Goal: Check status: Check status

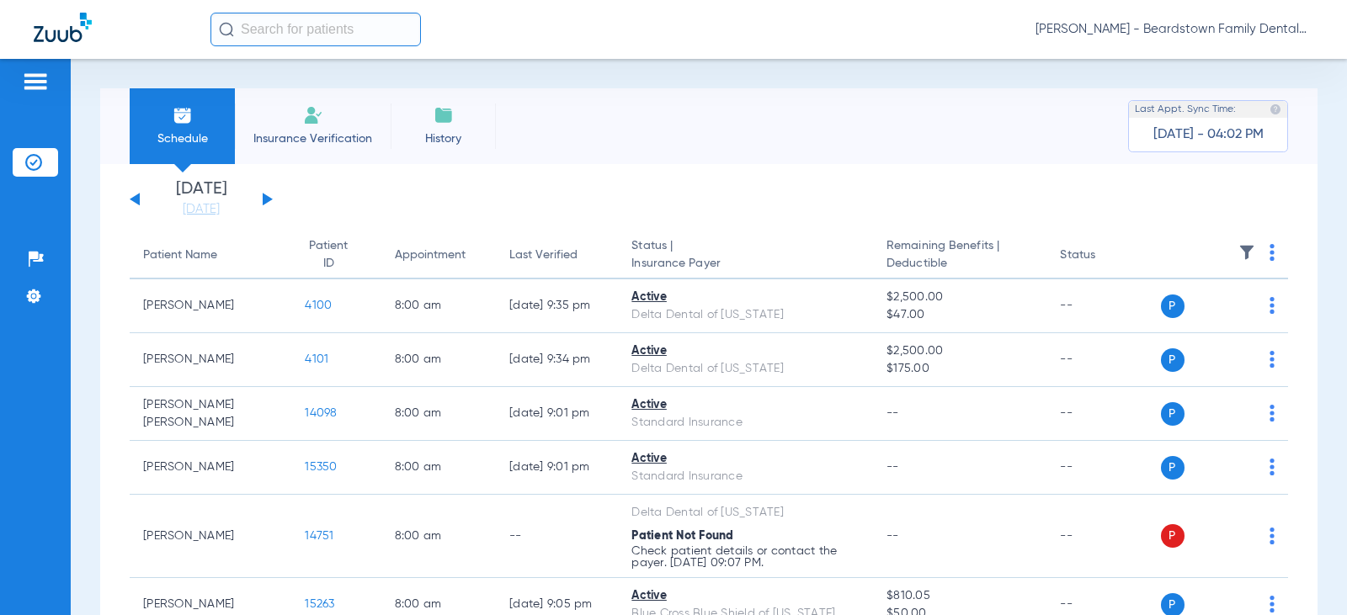
click at [258, 27] on input "text" at bounding box center [315, 30] width 210 height 34
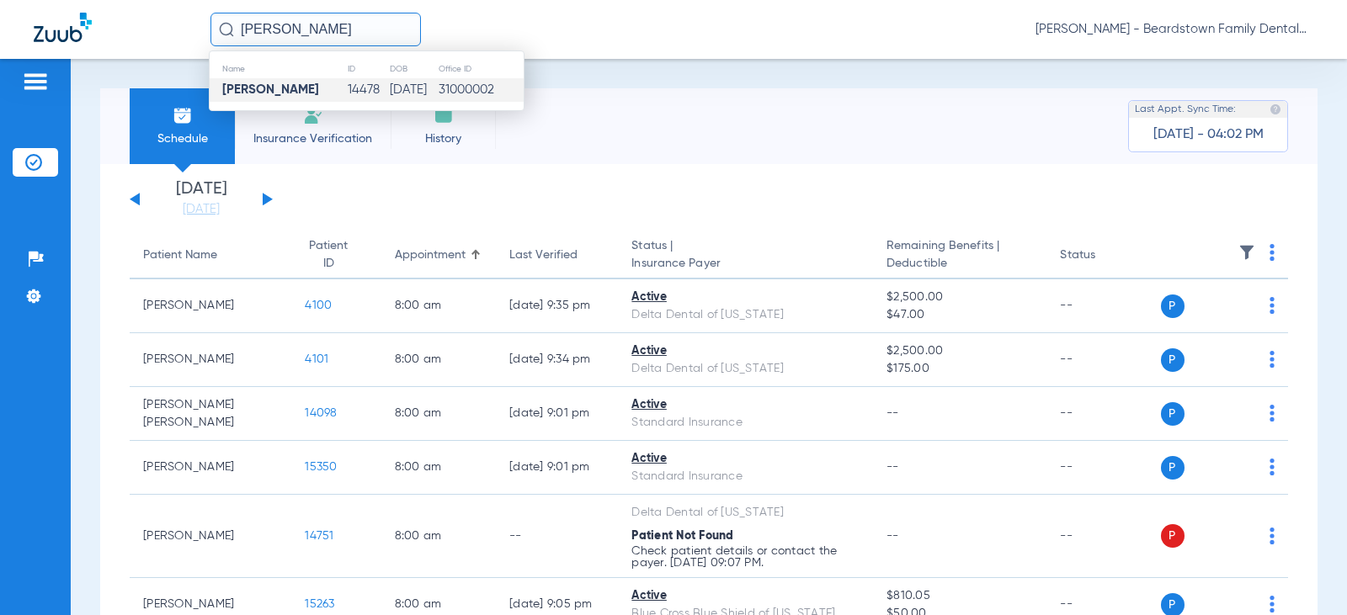
type input "[PERSON_NAME]"
click at [245, 86] on strong "[PERSON_NAME]" at bounding box center [270, 89] width 97 height 13
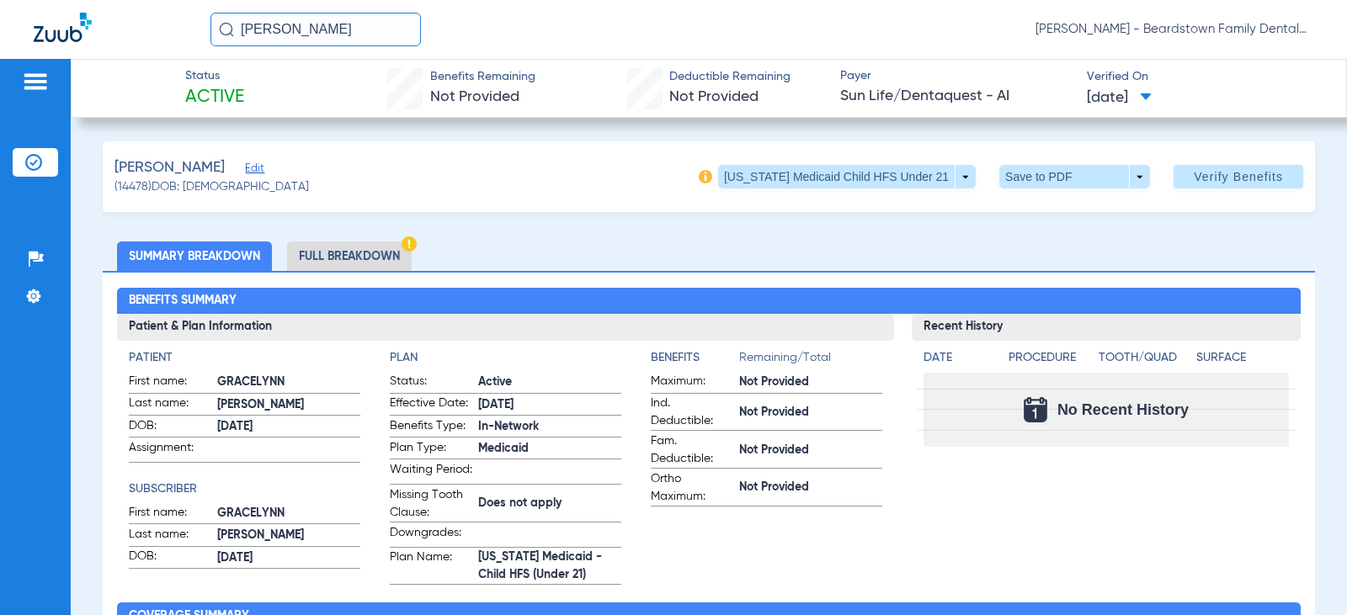
click at [376, 250] on li "Full Breakdown" at bounding box center [349, 256] width 125 height 29
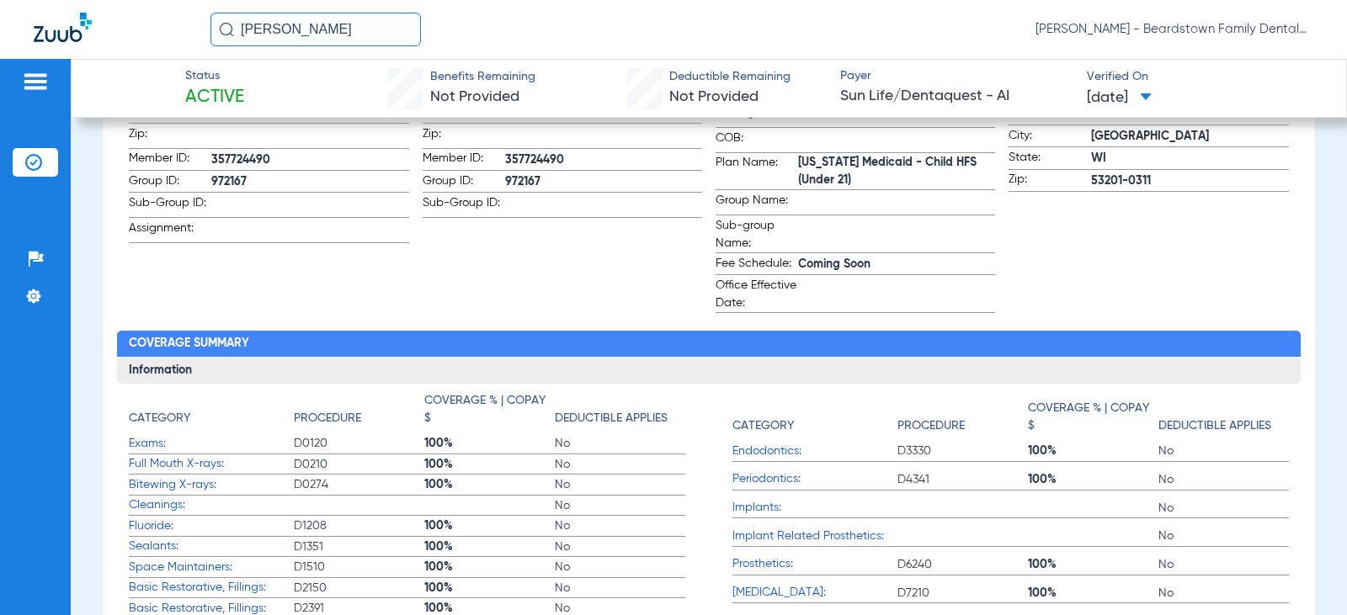
scroll to position [429, 0]
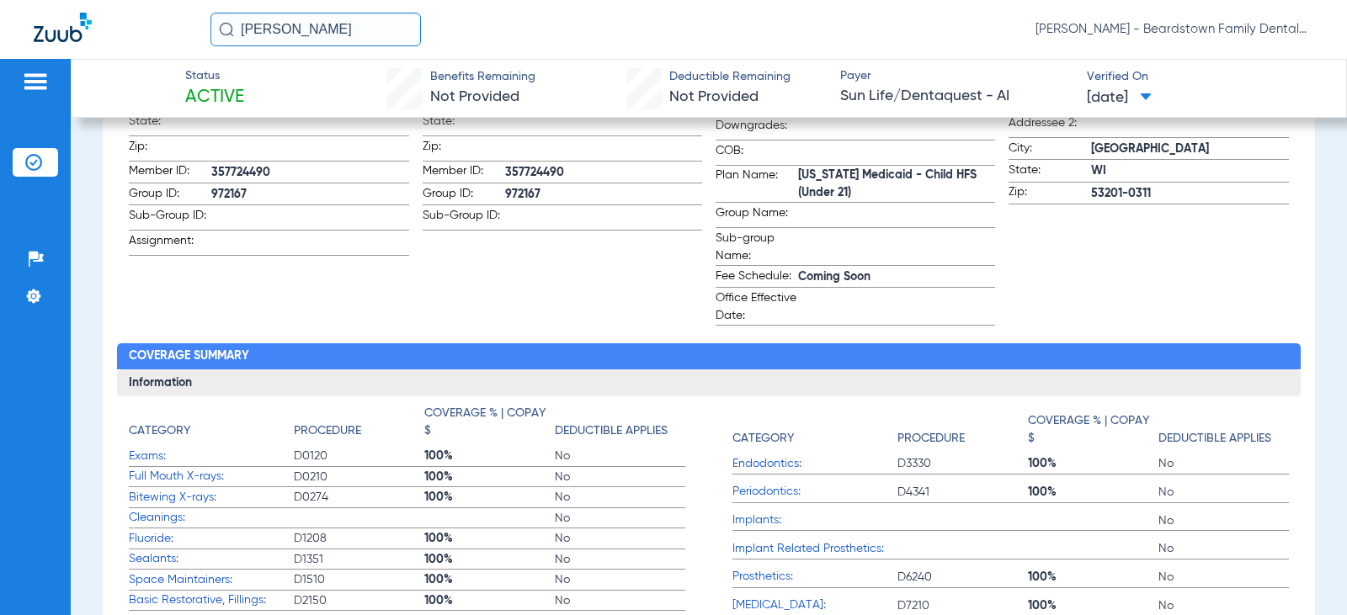
click at [433, 321] on app-subscriber-information "Subscriber First name: [PERSON_NAME] Last name: [PERSON_NAME] DOB: [DEMOGRAPHIC…" at bounding box center [561, 123] width 279 height 406
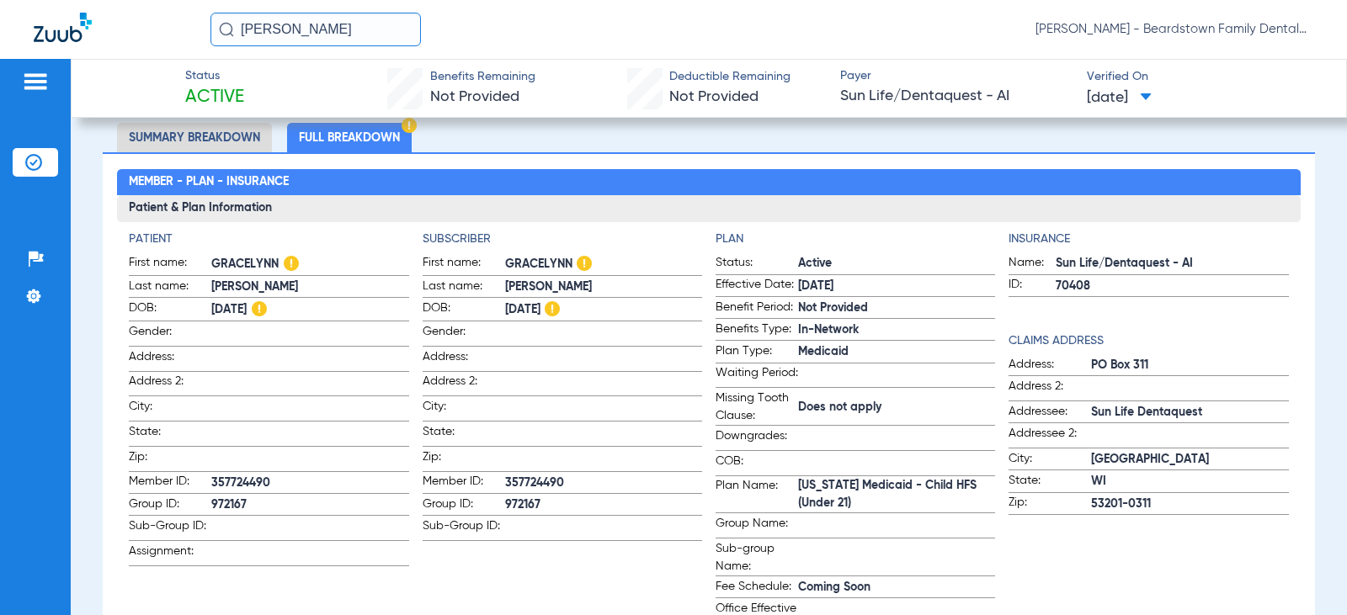
scroll to position [0, 0]
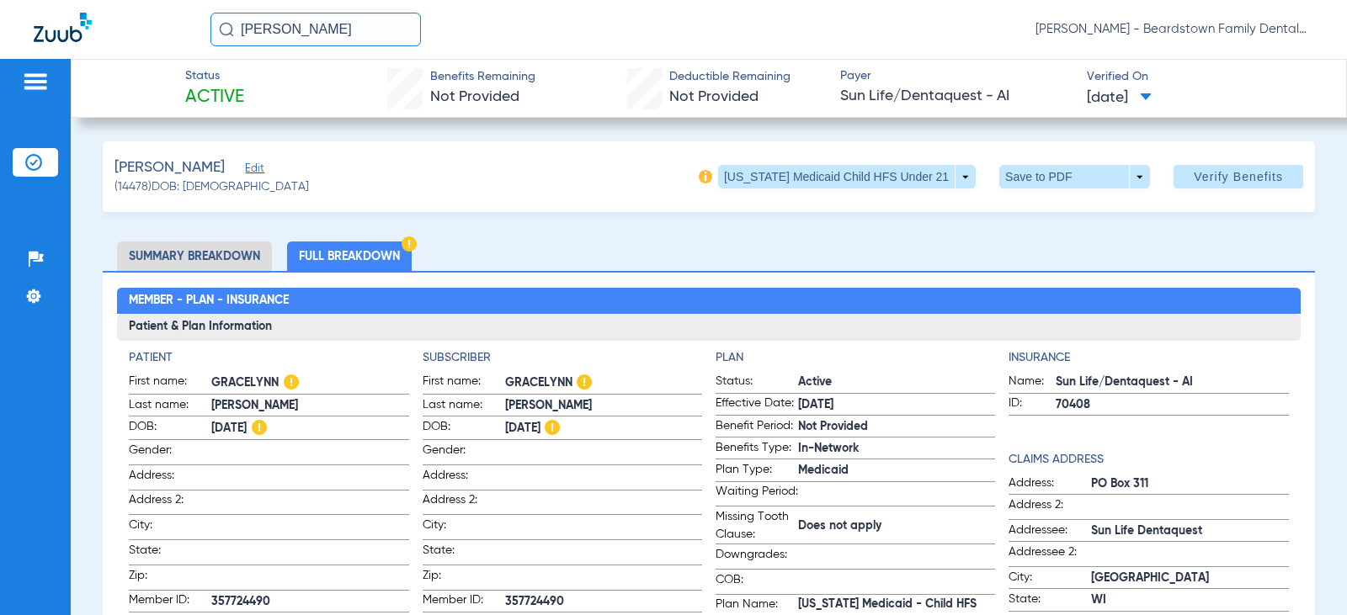
drag, startPoint x: 175, startPoint y: 135, endPoint x: 160, endPoint y: 119, distance: 22.6
drag, startPoint x: 160, startPoint y: 119, endPoint x: 541, endPoint y: 220, distance: 394.4
click at [348, 254] on li "Full Breakdown" at bounding box center [349, 256] width 125 height 29
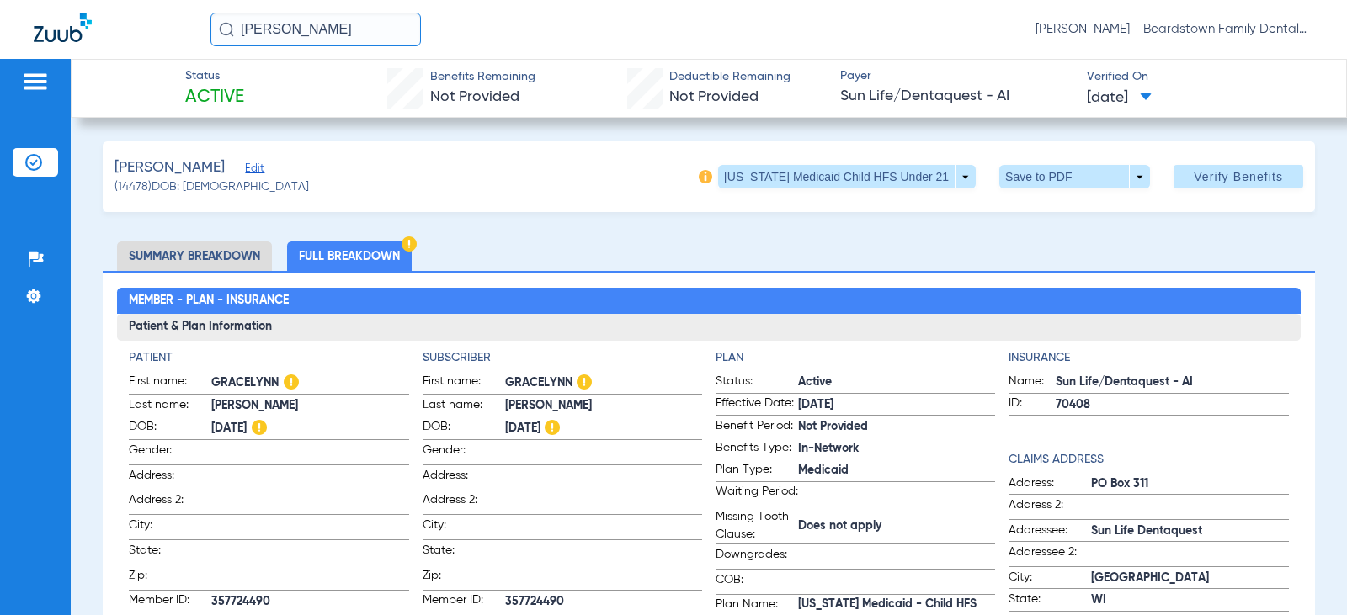
click at [184, 261] on li "Summary Breakdown" at bounding box center [194, 256] width 155 height 29
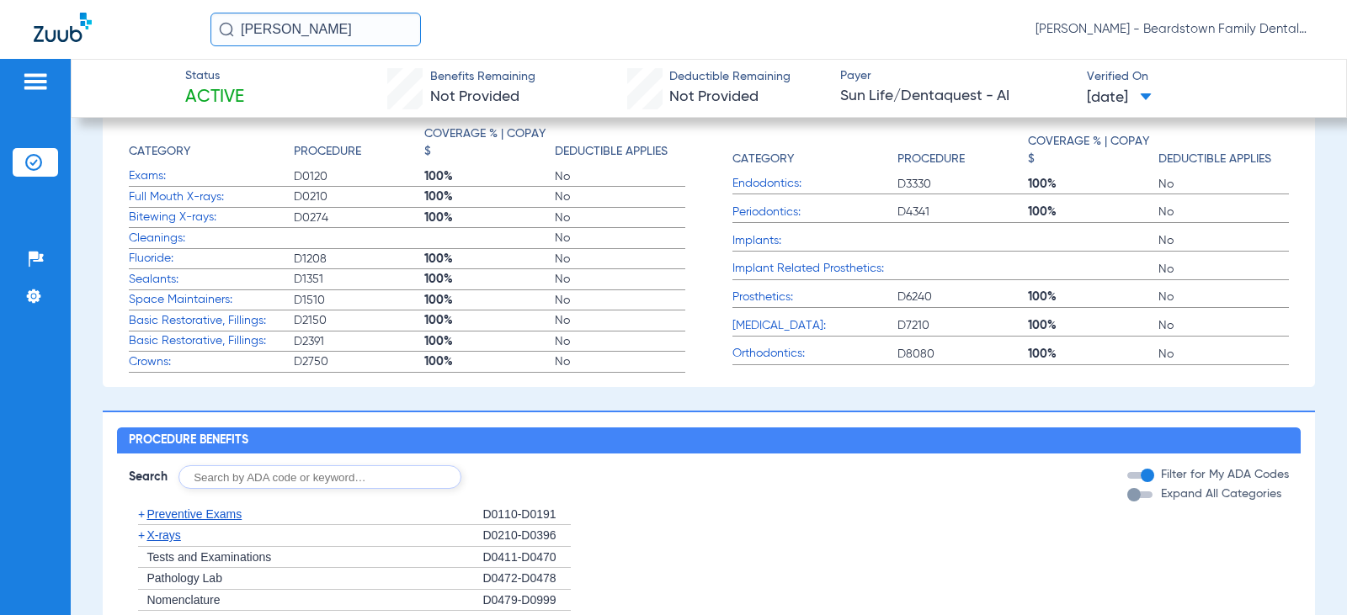
scroll to position [589, 0]
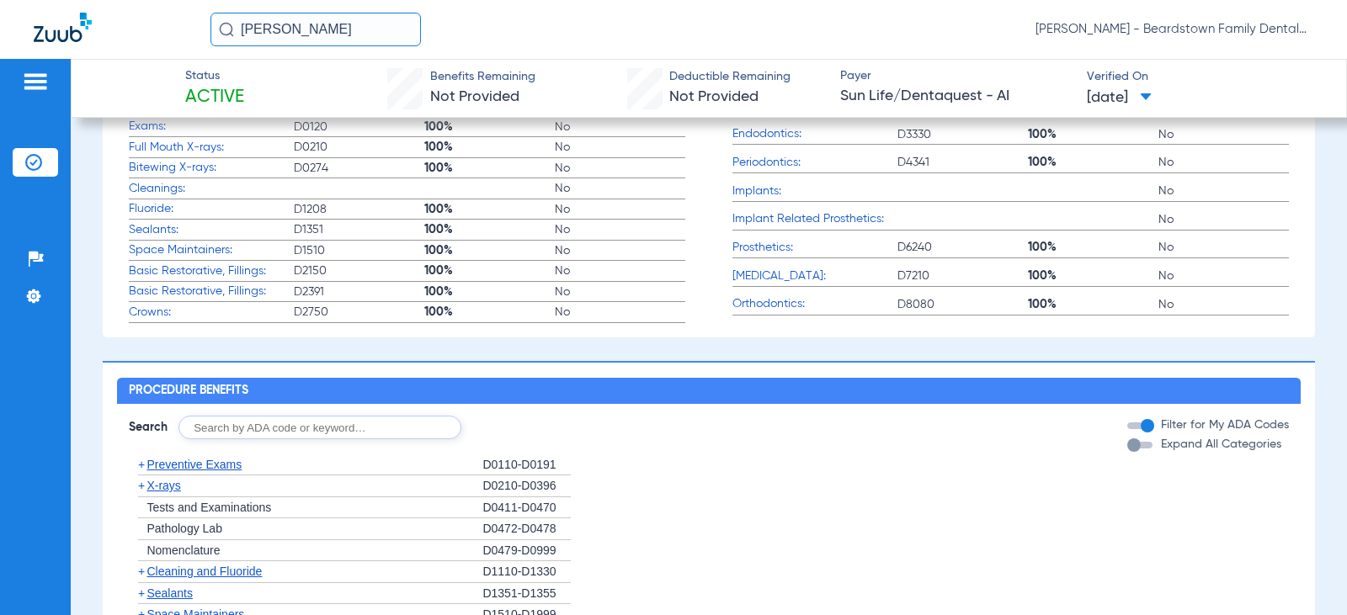
click at [1140, 433] on div "button" at bounding box center [1146, 425] width 13 height 13
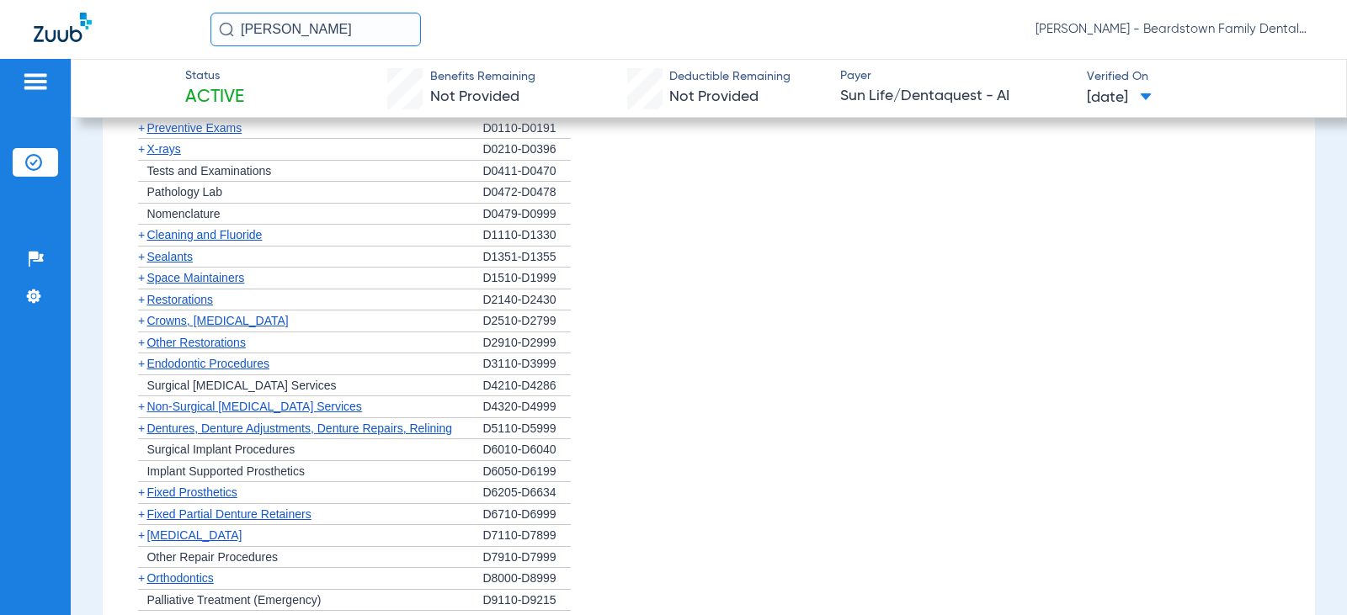
scroll to position [1010, 0]
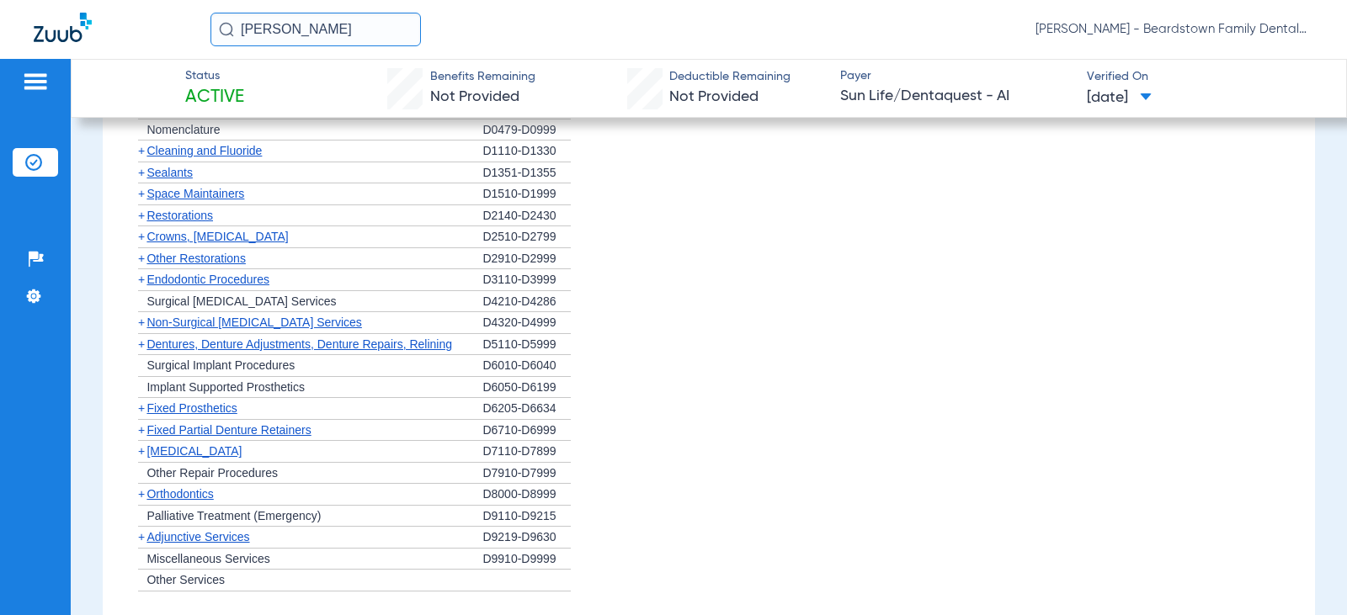
click at [746, 420] on li "+ Fixed Prosthetics D6205-D6634" at bounding box center [708, 409] width 1159 height 22
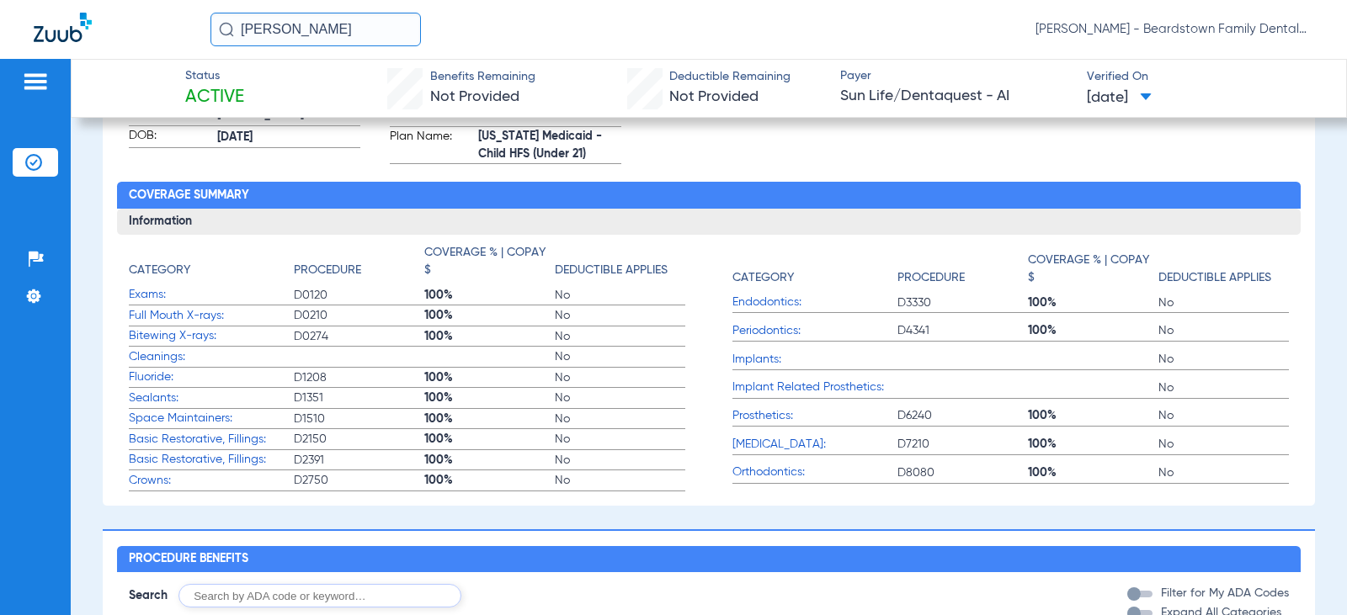
scroll to position [0, 0]
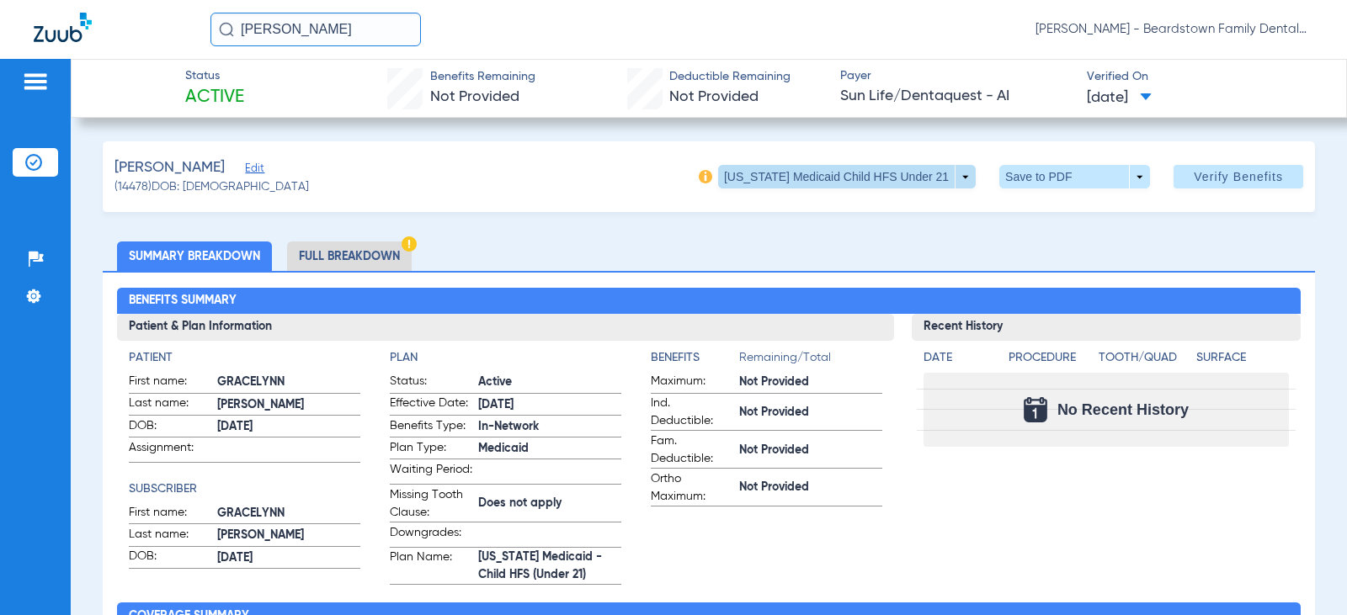
click at [948, 174] on span at bounding box center [847, 177] width 258 height 24
click at [903, 210] on span "[US_STATE] Medicaid Child HFS Under 21" at bounding box center [864, 211] width 224 height 24
click at [540, 242] on ul "Summary Breakdown Full Breakdown" at bounding box center [709, 256] width 1212 height 29
click at [537, 413] on span "[DATE]" at bounding box center [549, 405] width 143 height 18
click at [374, 250] on li "Full Breakdown" at bounding box center [349, 256] width 125 height 29
